Goal: Task Accomplishment & Management: Manage account settings

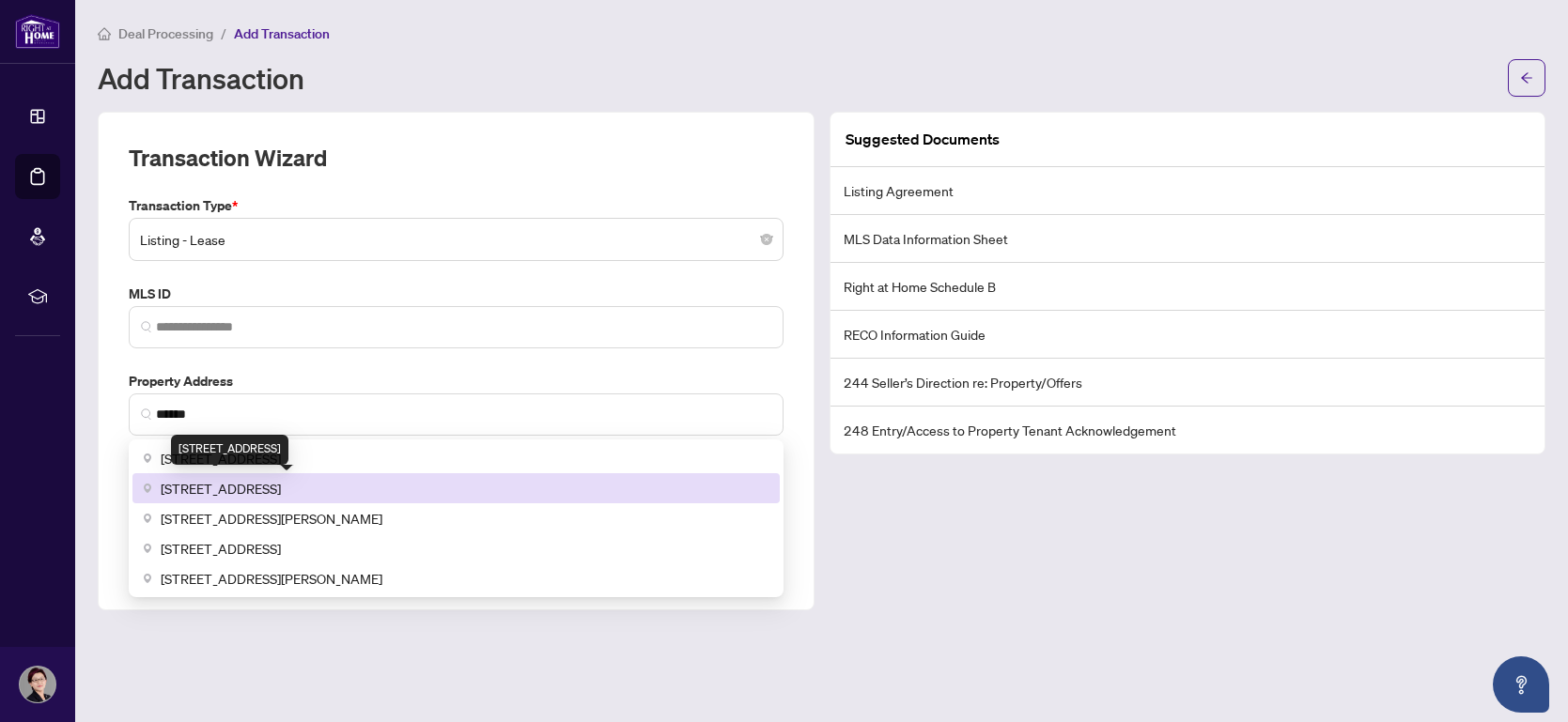
click at [281, 490] on span "[STREET_ADDRESS]" at bounding box center [221, 488] width 121 height 20
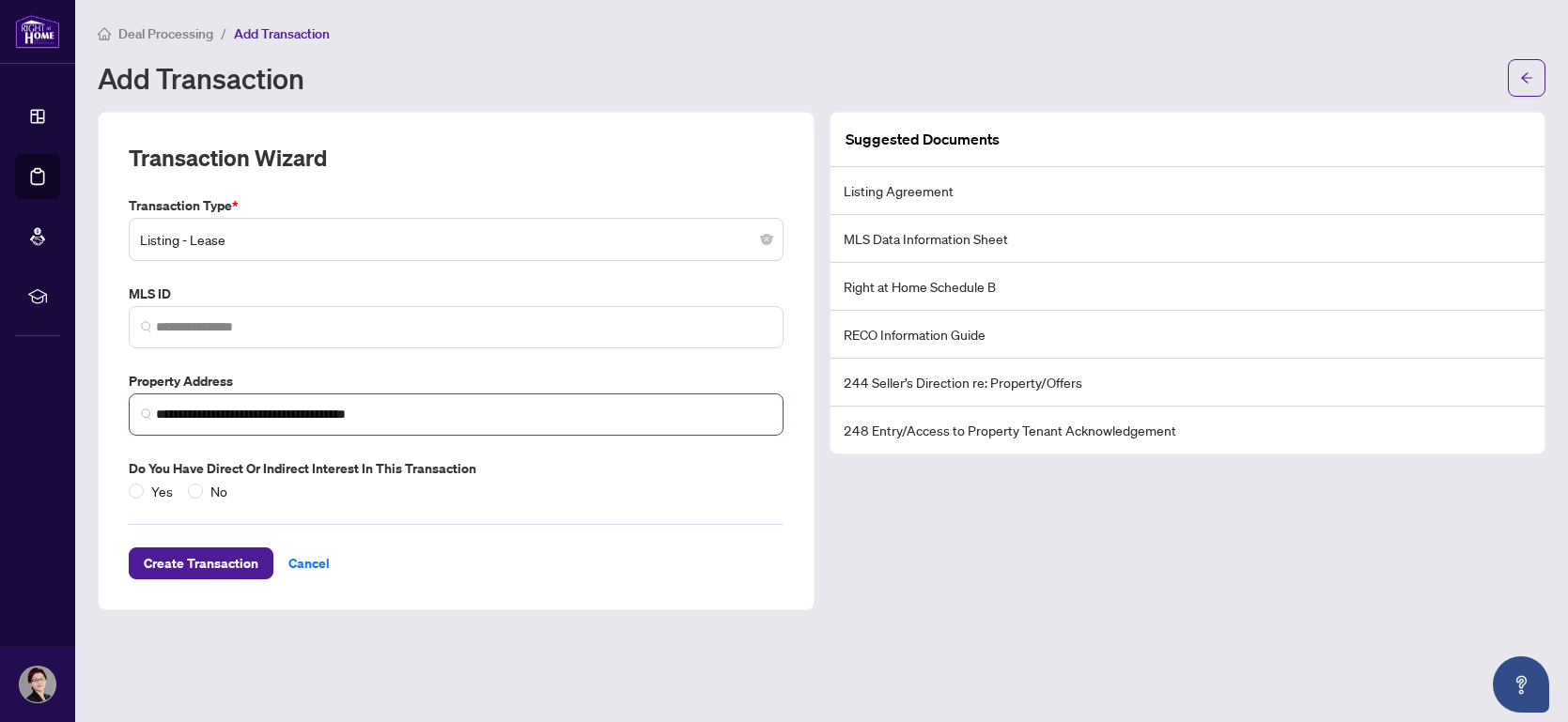
click at [249, 413] on input "**********" at bounding box center [464, 414] width 615 height 19
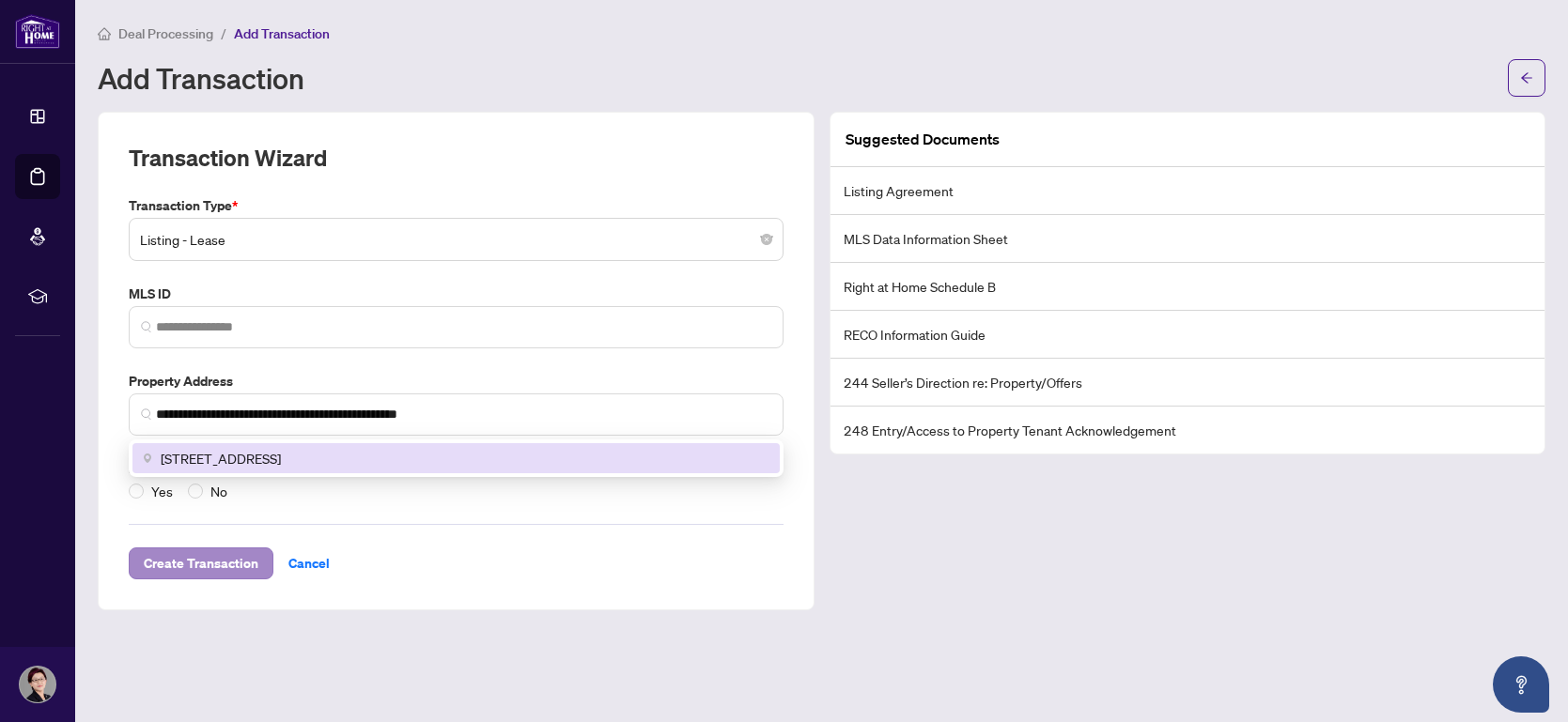
type input "**********"
click at [215, 565] on span "Create Transaction" at bounding box center [201, 563] width 115 height 30
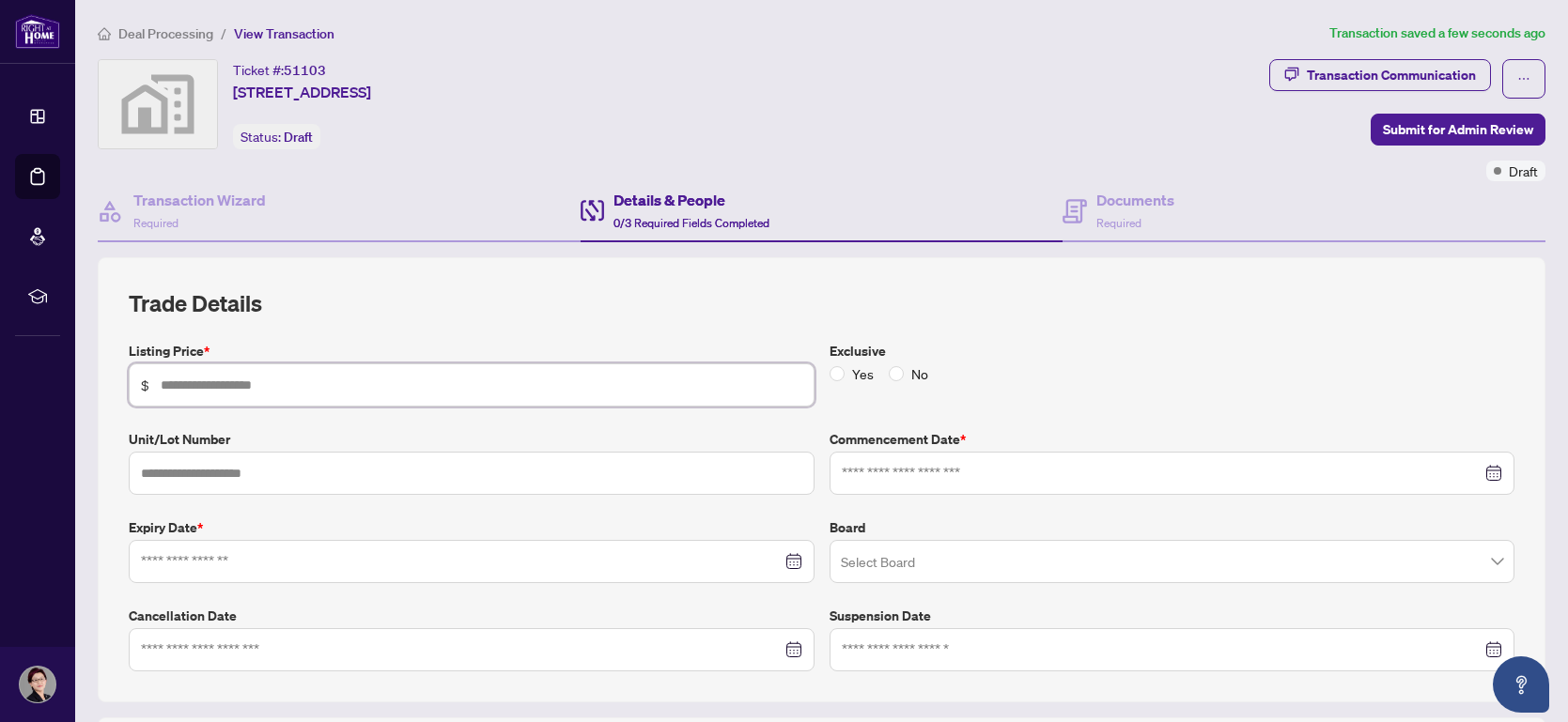
click at [374, 380] on input "text" at bounding box center [482, 385] width 642 height 20
type input "*****"
click at [194, 468] on input "text" at bounding box center [471, 473] width 686 height 43
click at [185, 35] on span "Deal Processing" at bounding box center [166, 34] width 95 height 17
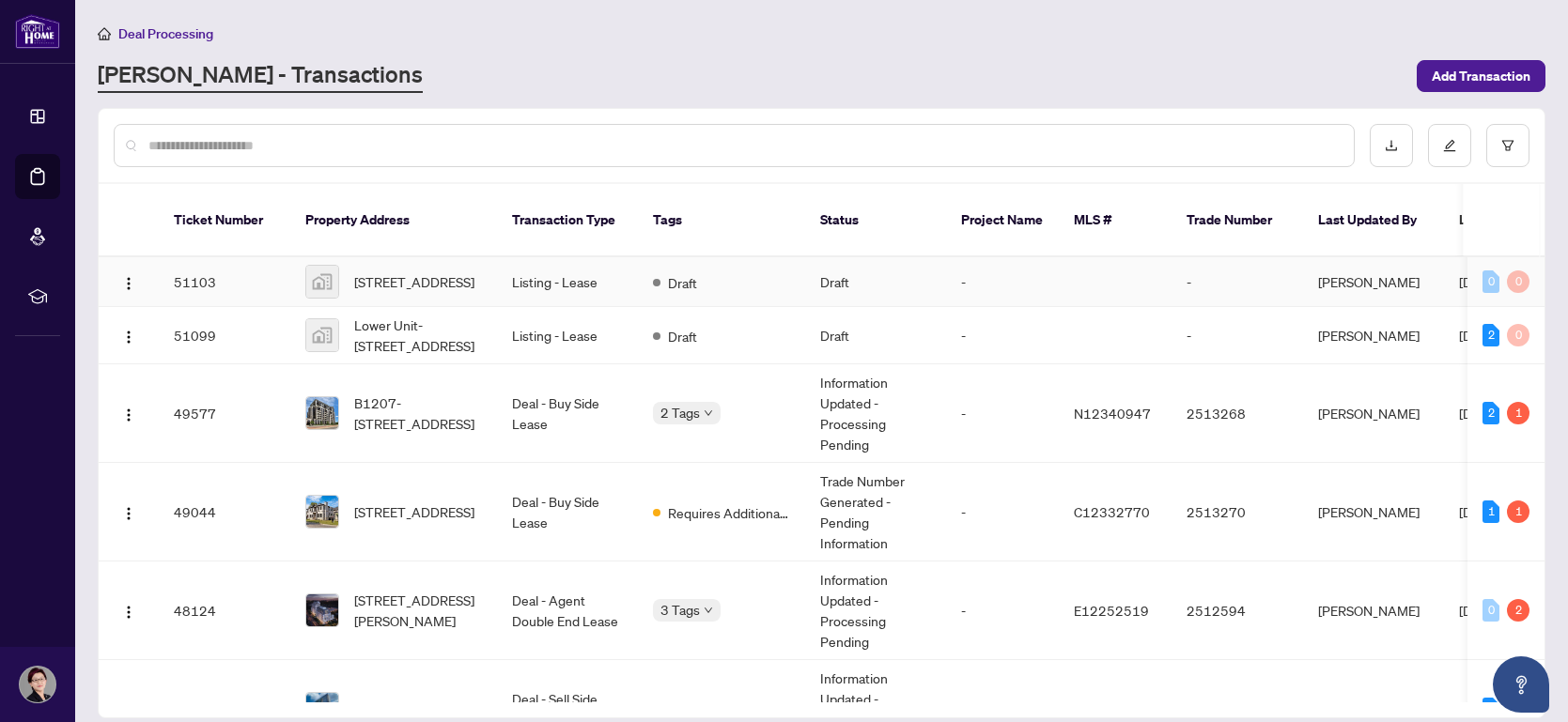
click at [197, 263] on td "51103" at bounding box center [225, 282] width 131 height 50
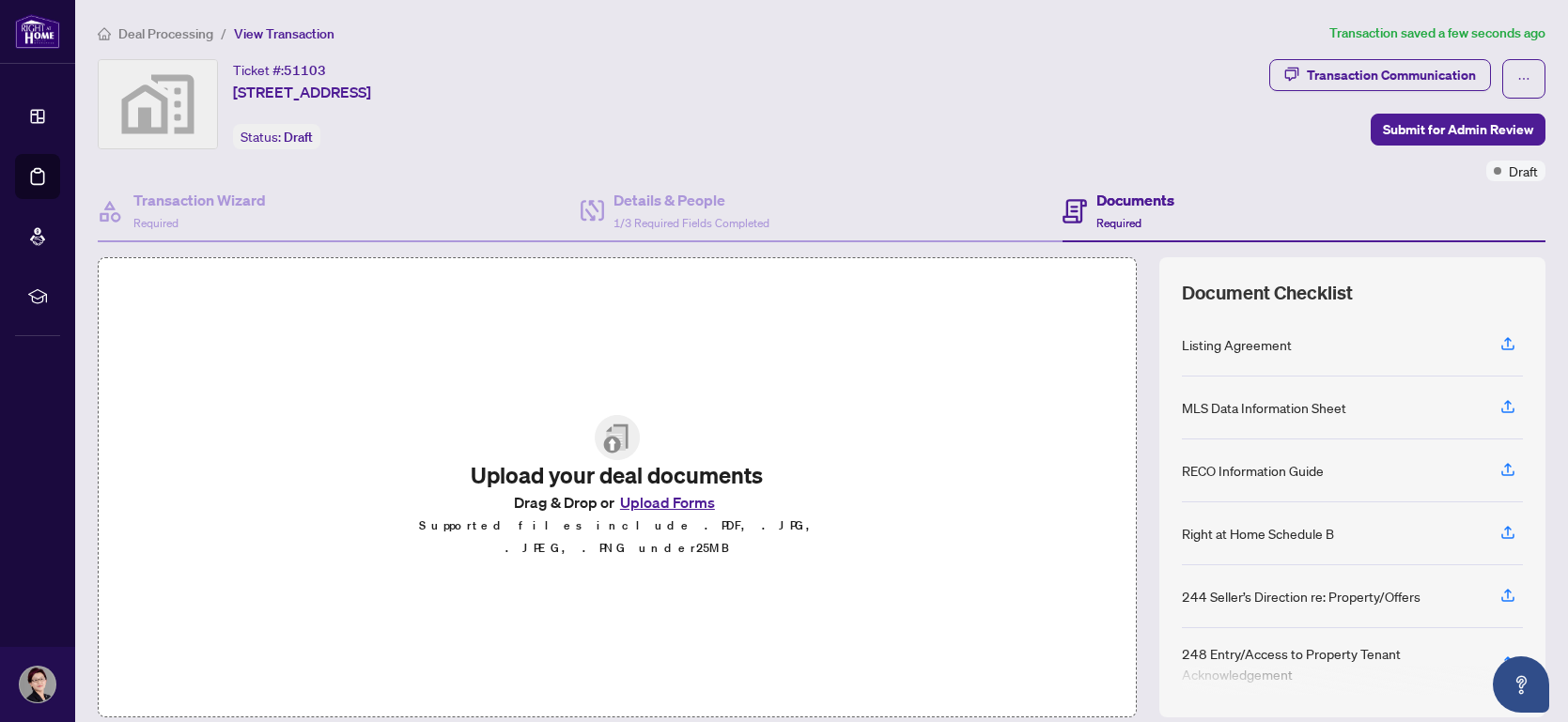
click at [190, 29] on span "Deal Processing" at bounding box center [166, 34] width 95 height 17
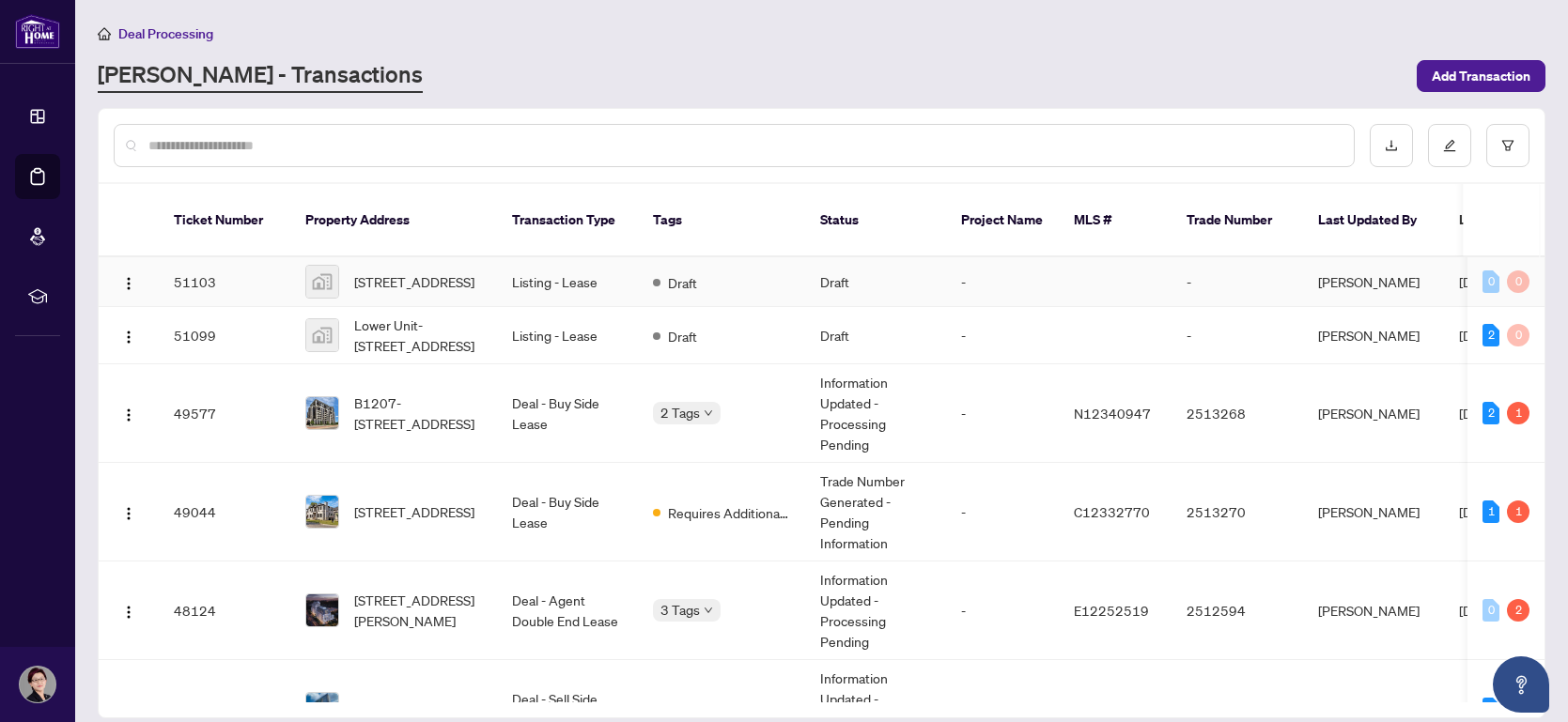
click at [1454, 267] on td "[DATE]" at bounding box center [1528, 282] width 169 height 50
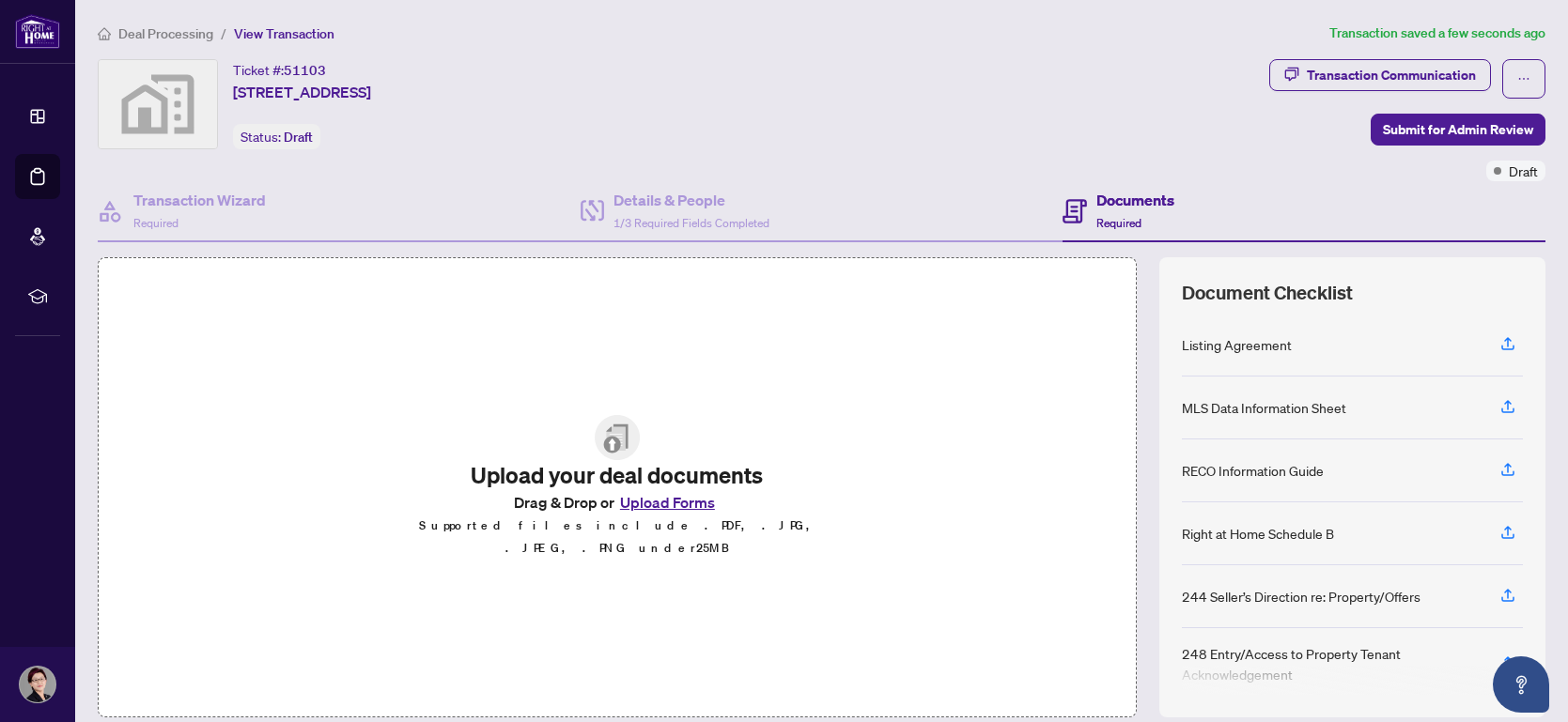
click at [168, 37] on span "Deal Processing" at bounding box center [166, 34] width 95 height 17
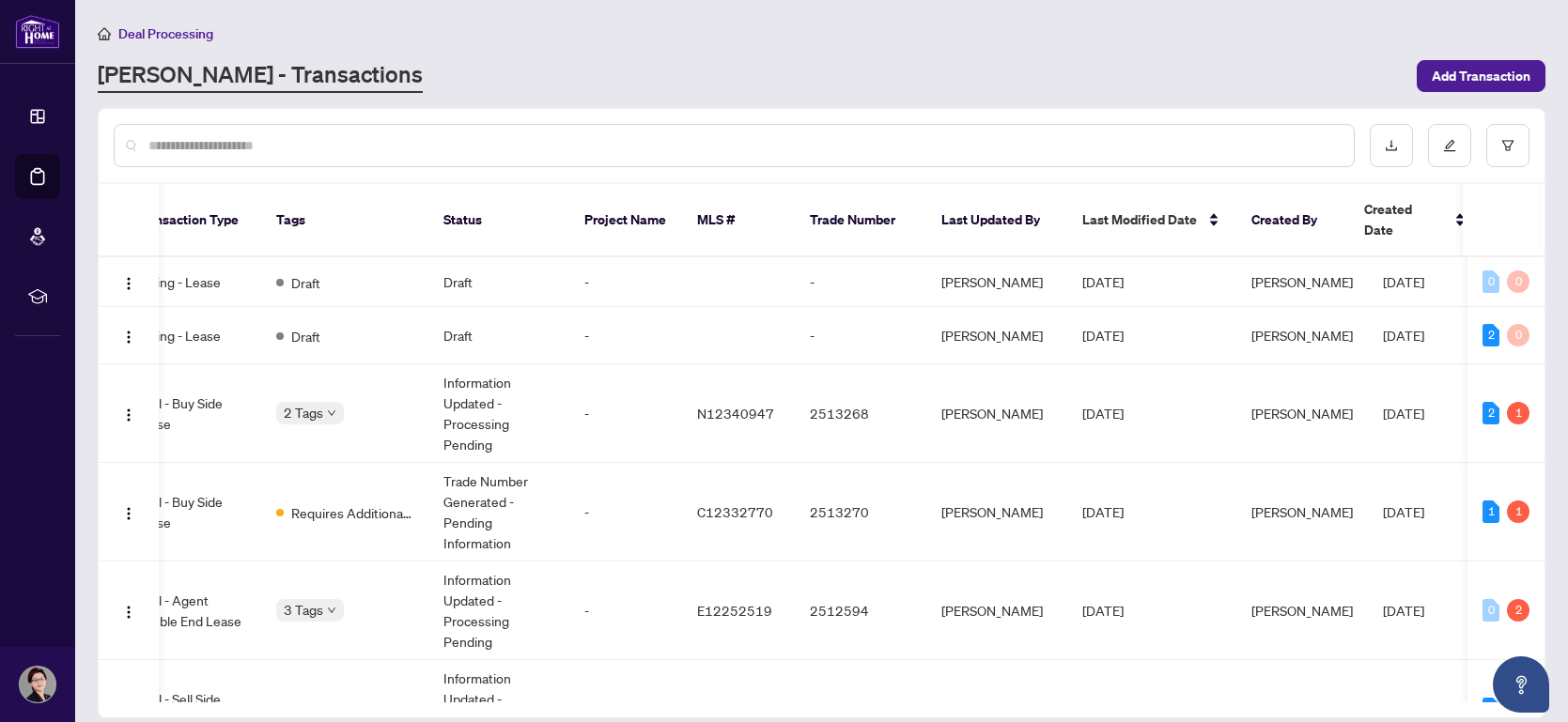
scroll to position [0, 392]
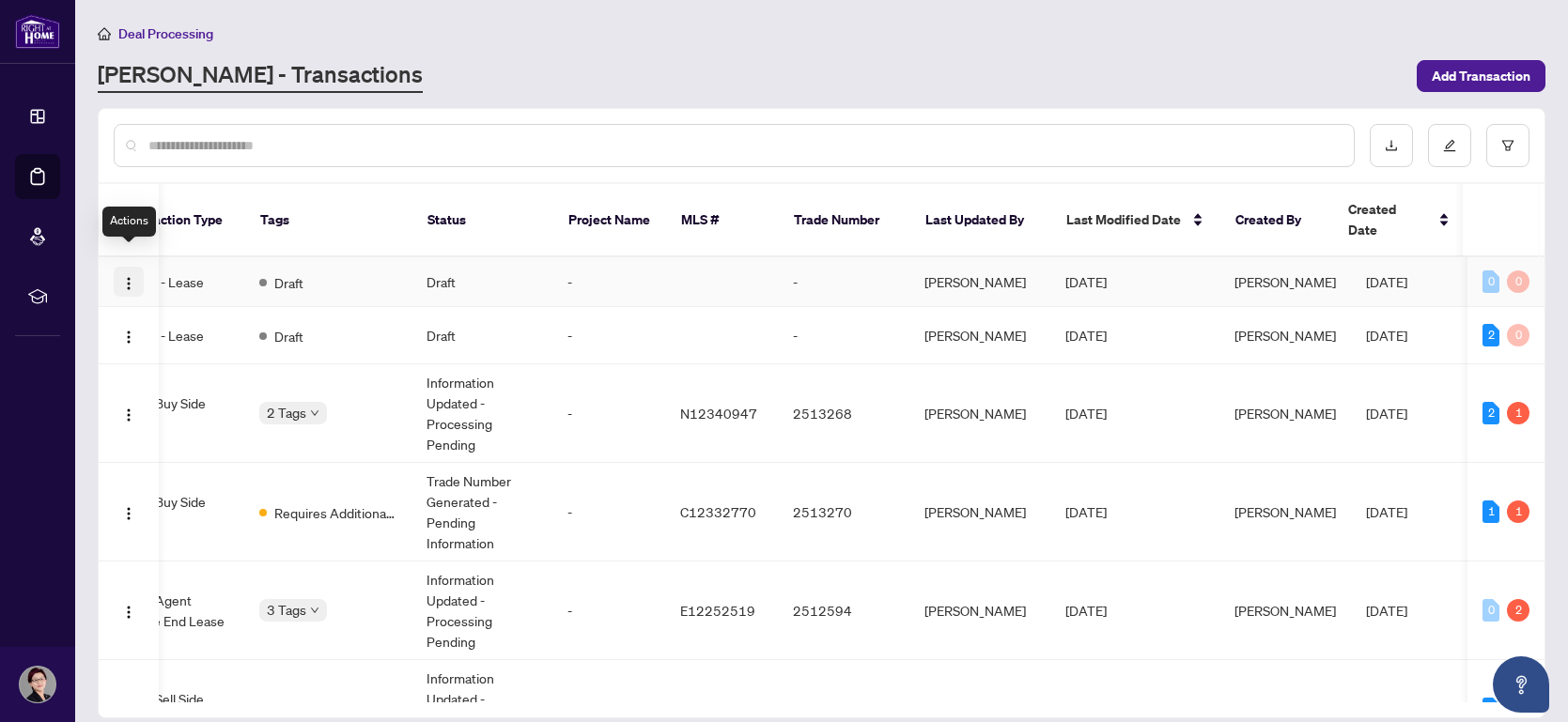
click at [134, 276] on img "button" at bounding box center [129, 283] width 15 height 15
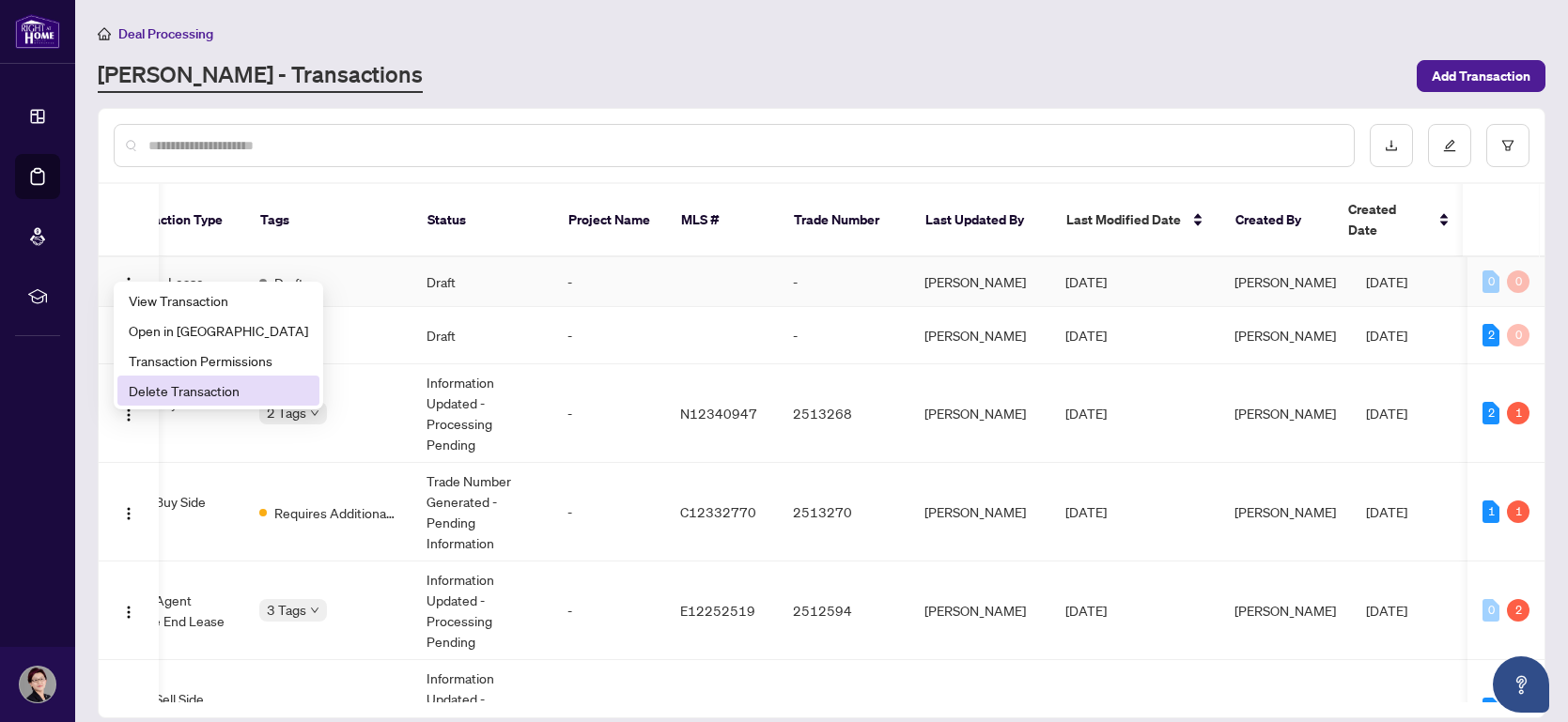
click at [151, 384] on span "Delete Transaction" at bounding box center [218, 390] width 179 height 20
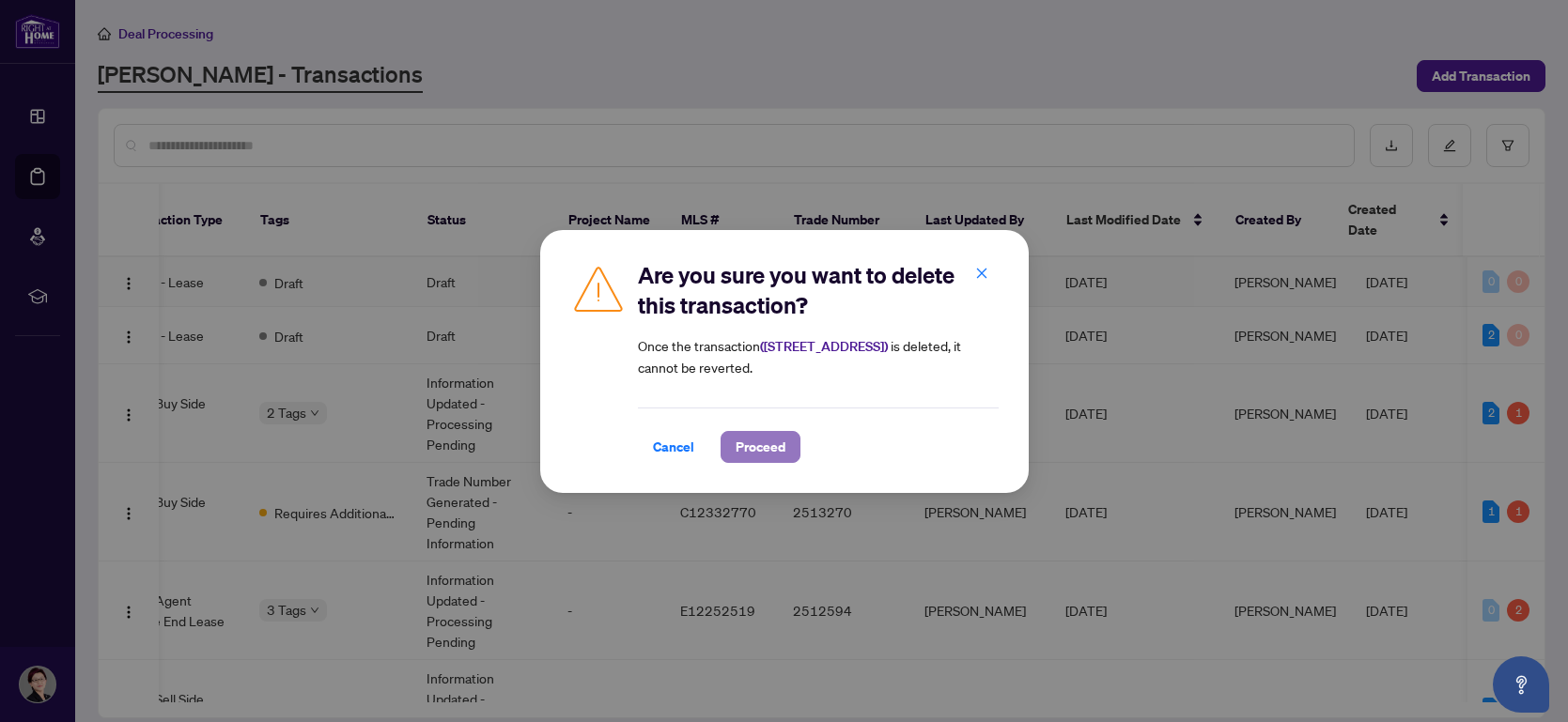
click at [758, 445] on span "Proceed" at bounding box center [761, 446] width 50 height 30
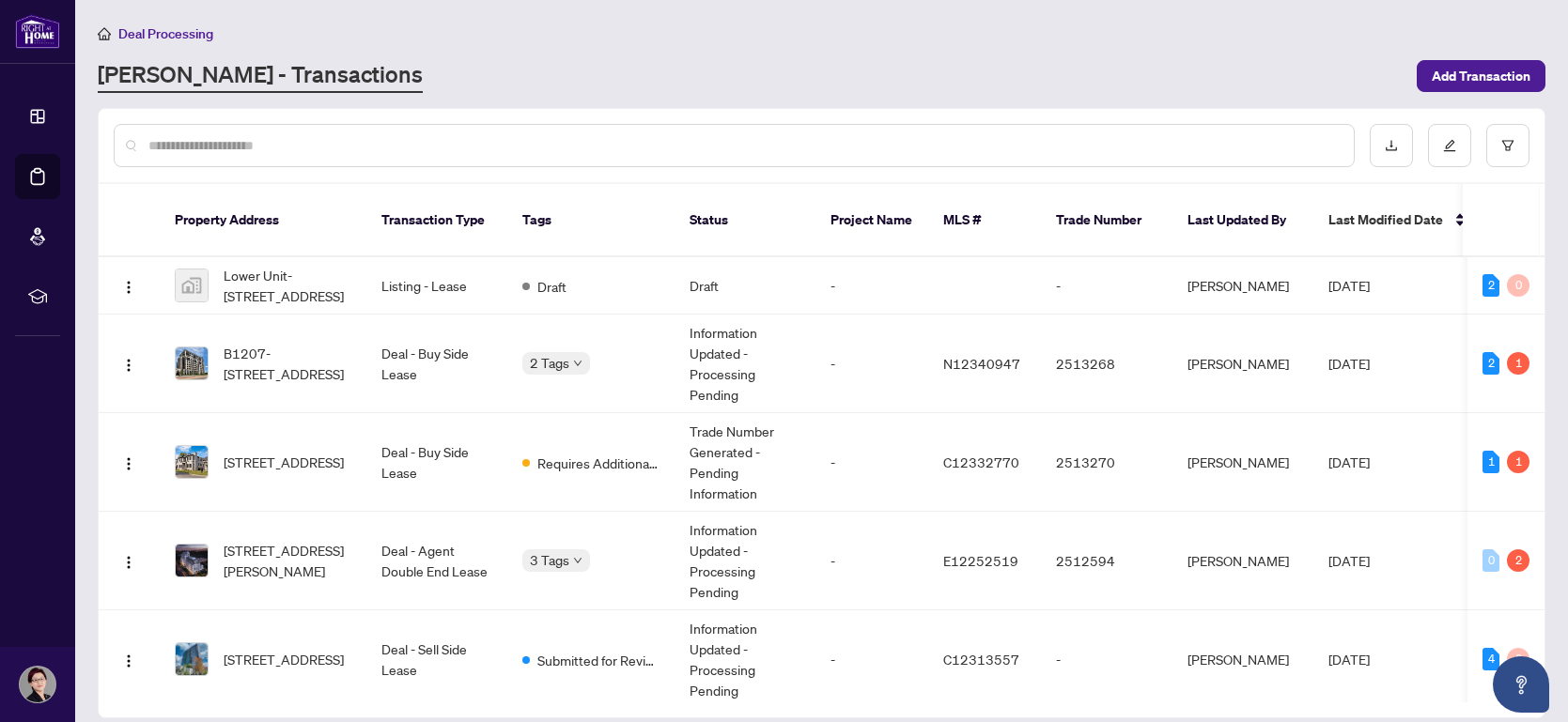
scroll to position [0, 0]
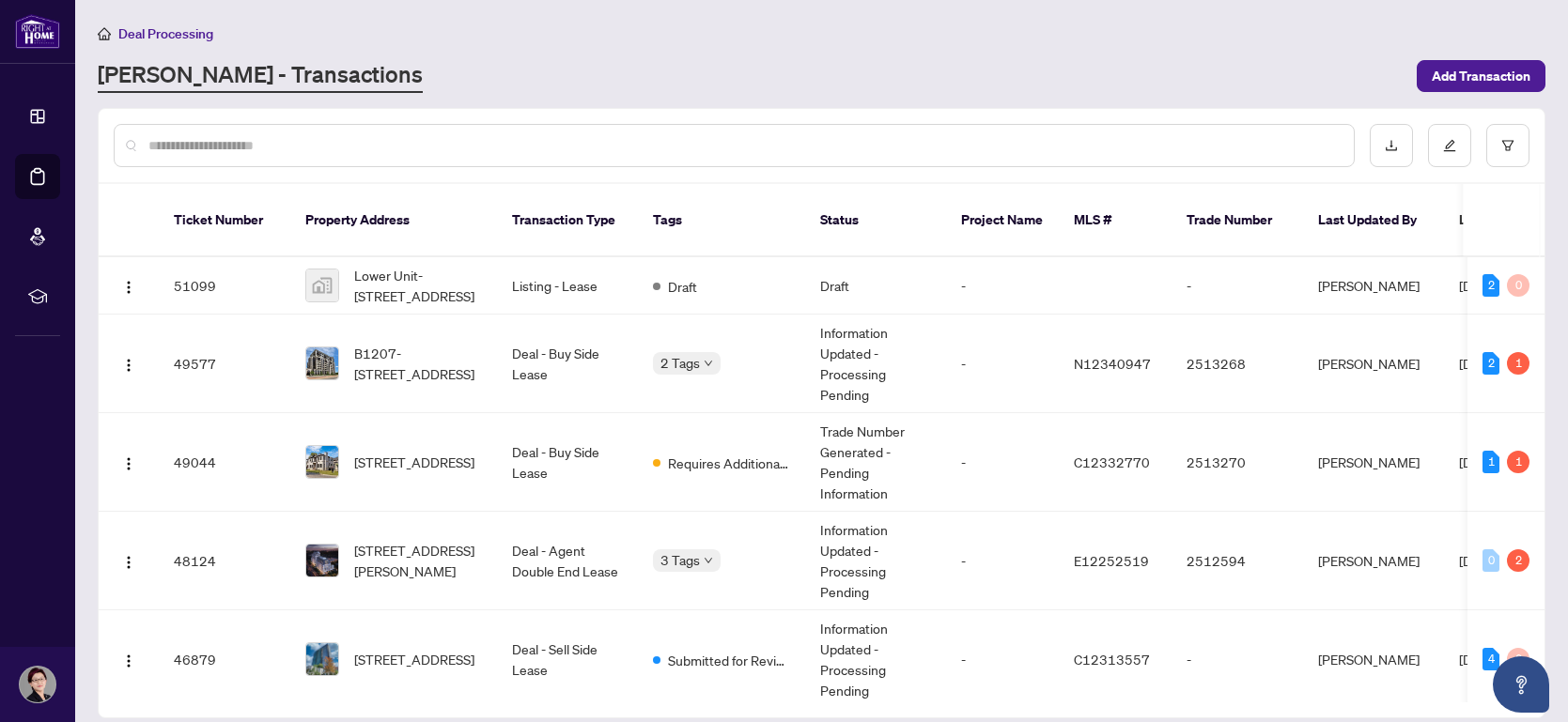
drag, startPoint x: 1545, startPoint y: 250, endPoint x: 1547, endPoint y: 321, distance: 71.0
click at [1547, 321] on main "Deal Processing [PERSON_NAME] - Transactions Add Transaction Ticket Number Prop…" at bounding box center [822, 361] width 1493 height 722
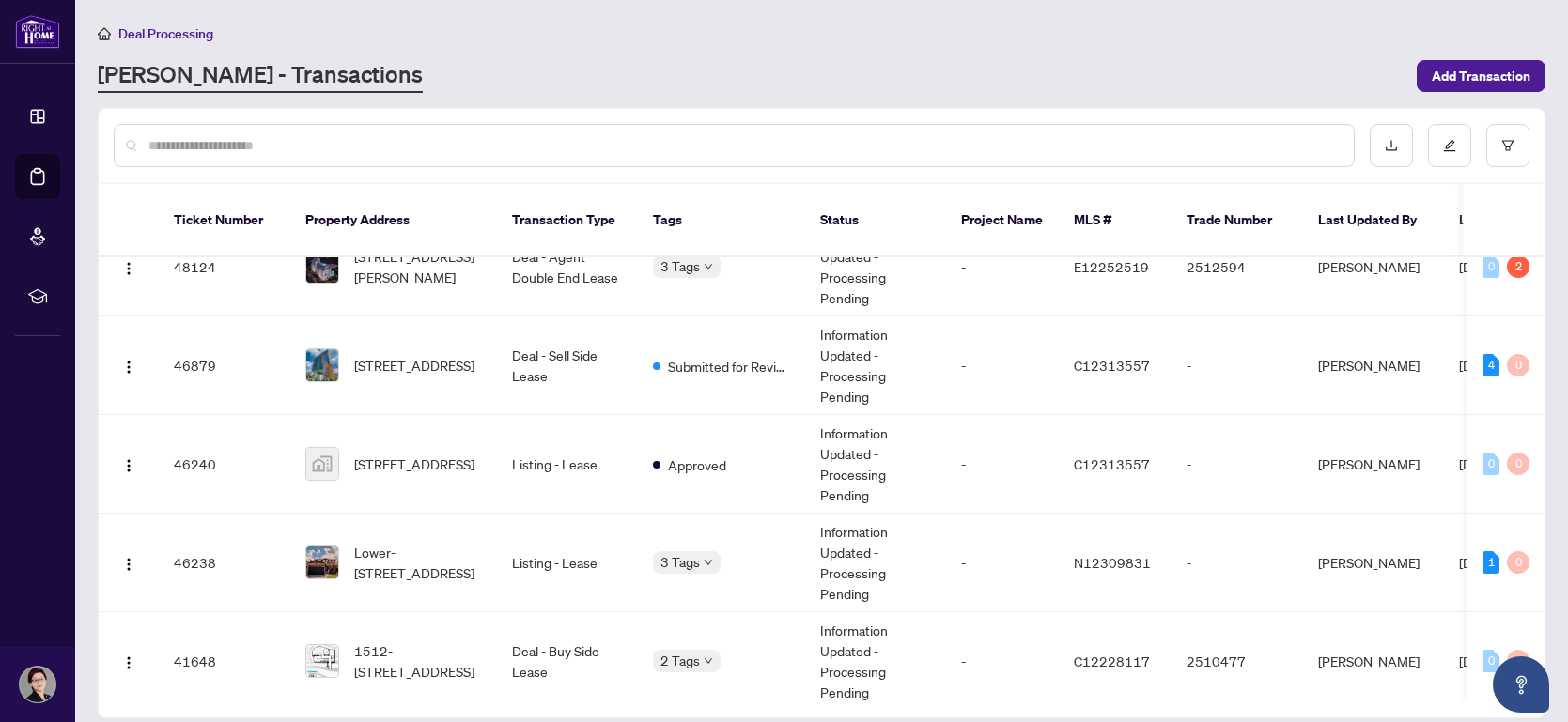
scroll to position [304, 0]
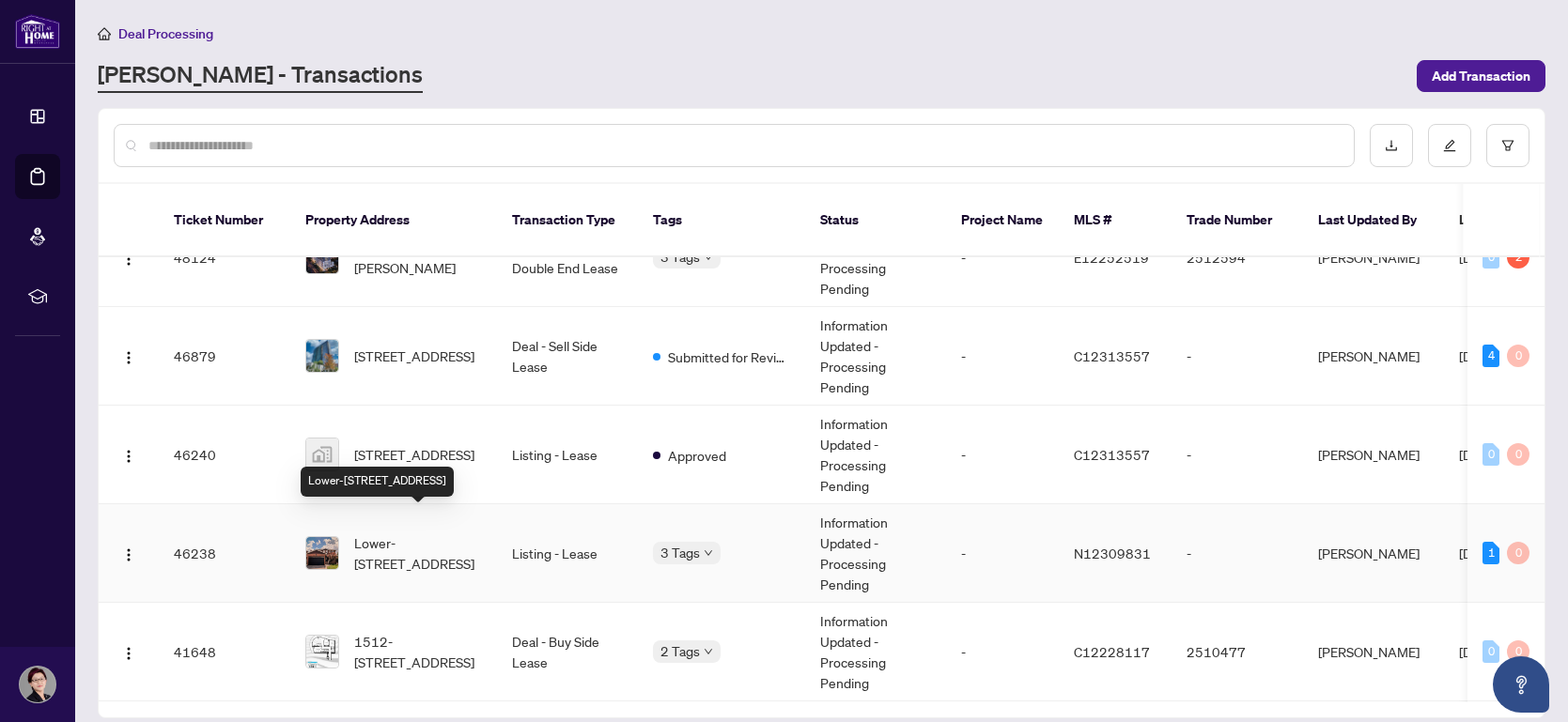
click at [392, 532] on span "Lower-[STREET_ADDRESS]" at bounding box center [418, 552] width 128 height 41
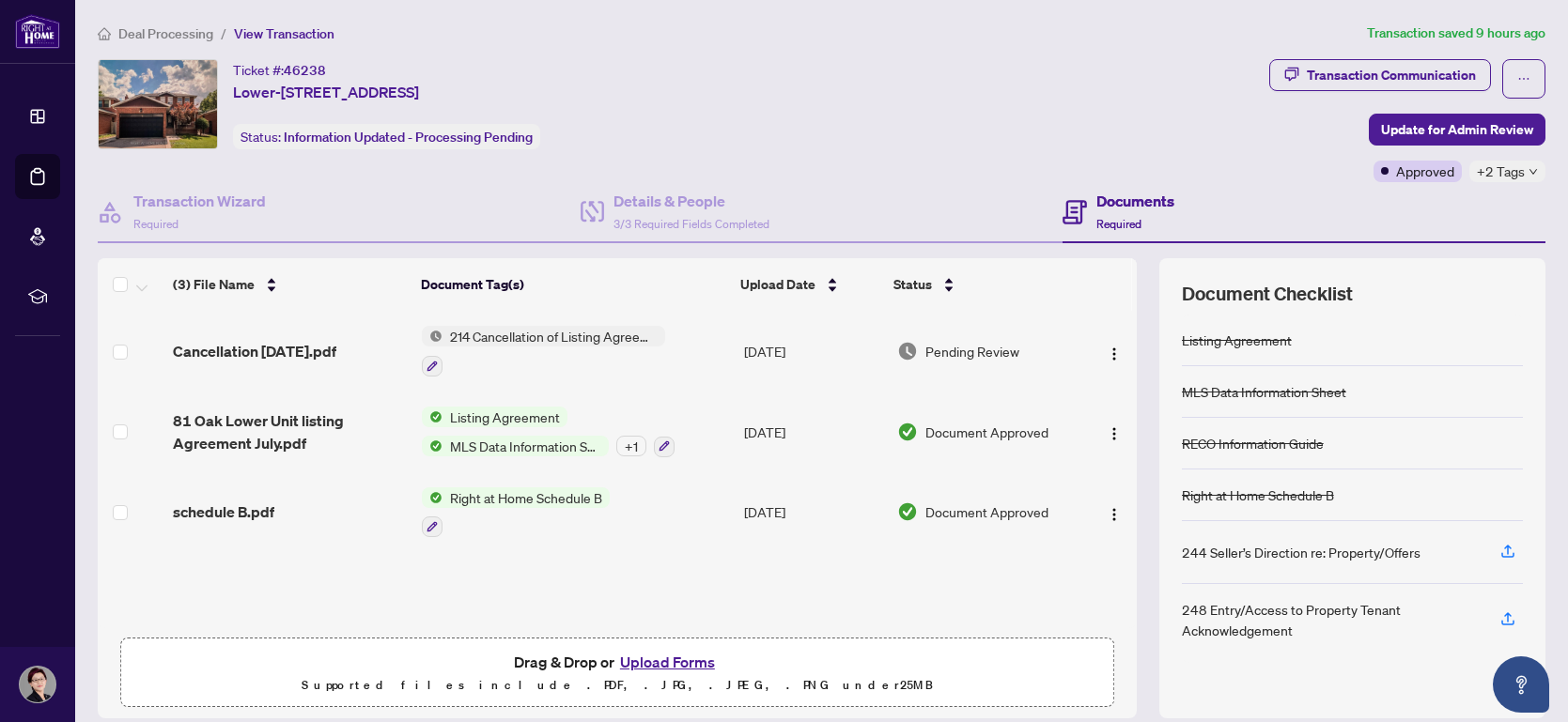
click at [943, 127] on div "Ticket #: 46238 Lower-[STREET_ADDRESS] Status: Information Updated - Processing…" at bounding box center [679, 104] width 1164 height 91
click at [1423, 77] on div "Transaction Communication" at bounding box center [1391, 74] width 169 height 30
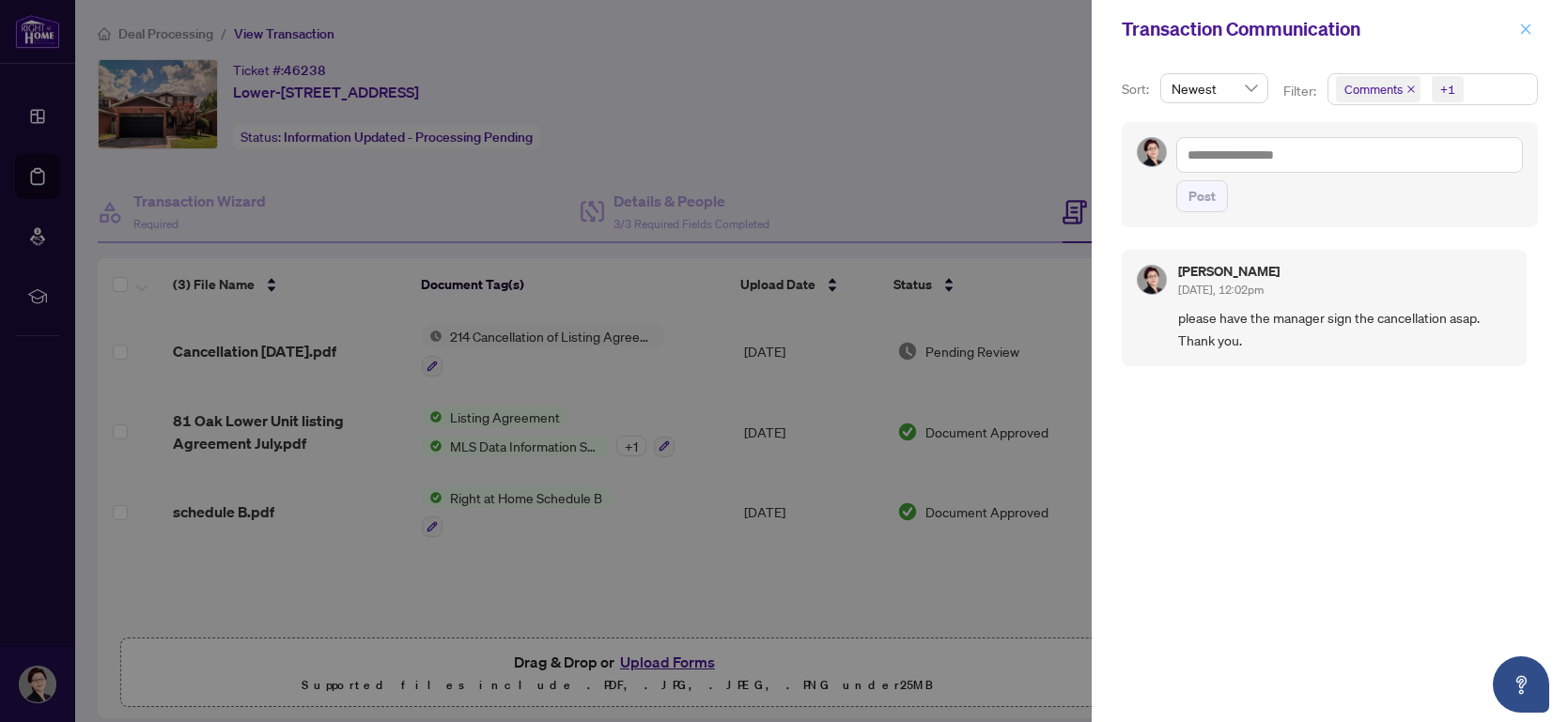
click at [1532, 27] on button "button" at bounding box center [1526, 29] width 24 height 22
